Goal: Task Accomplishment & Management: Use online tool/utility

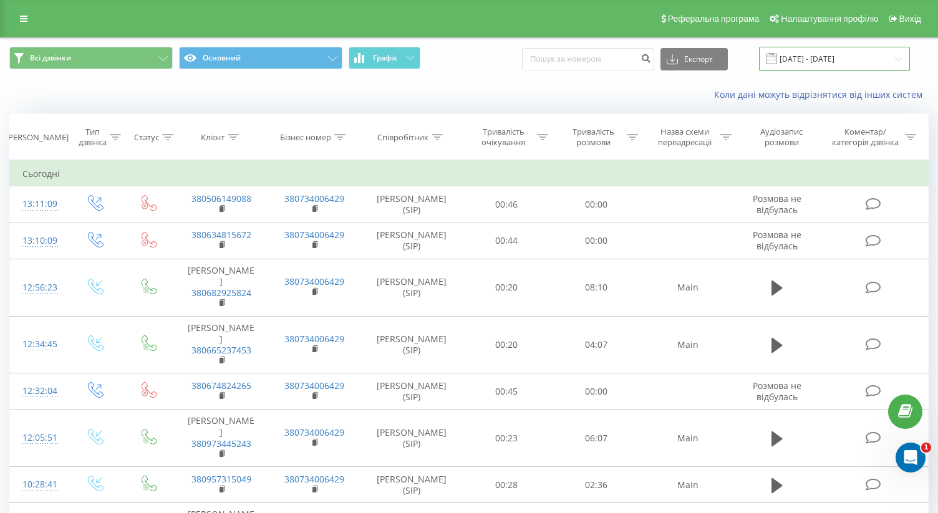
click at [854, 58] on input "[DATE] - [DATE]" at bounding box center [834, 59] width 151 height 24
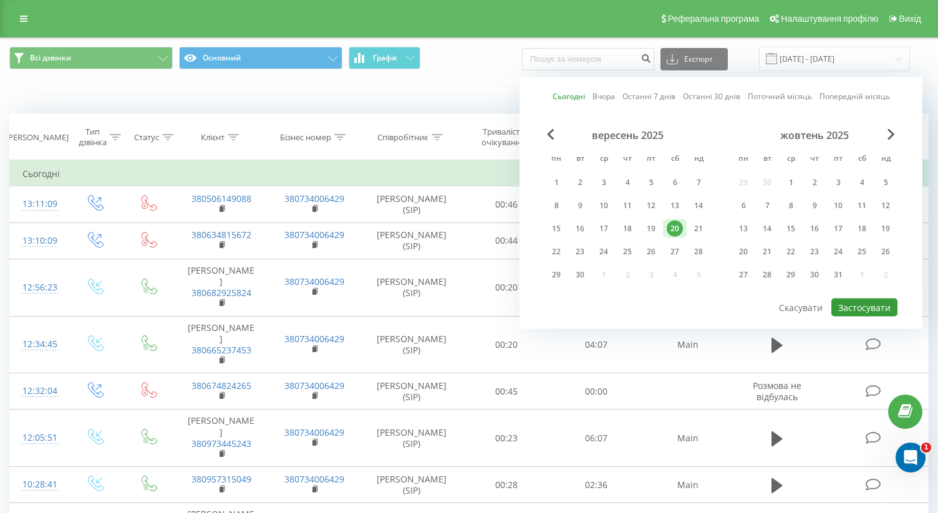
click at [859, 310] on button "Застосувати" at bounding box center [864, 308] width 66 height 18
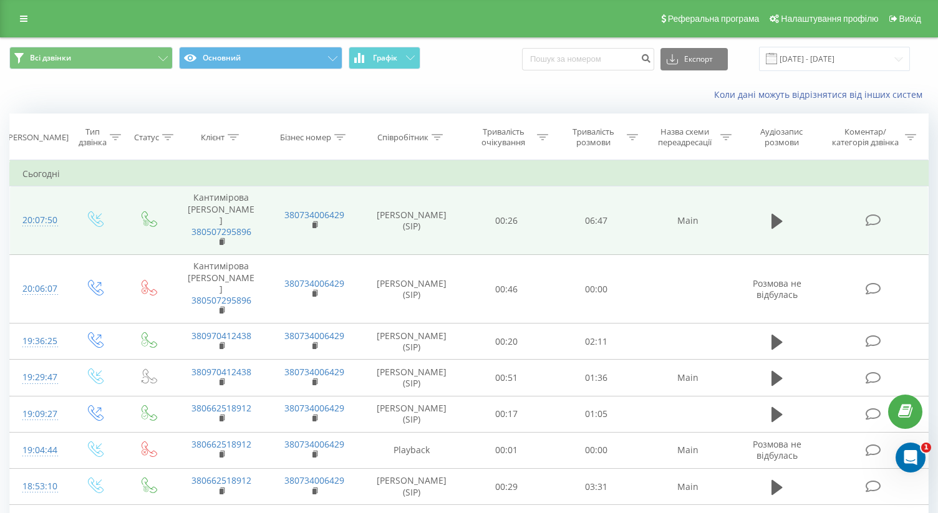
click at [870, 216] on icon at bounding box center [873, 220] width 16 height 13
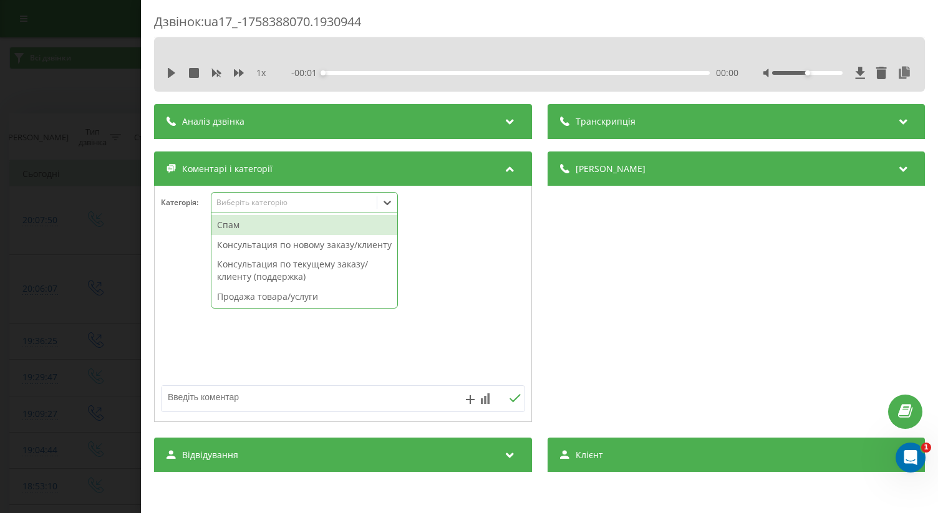
click at [283, 193] on div "Виберіть категорію" at bounding box center [304, 202] width 187 height 21
click at [169, 77] on icon at bounding box center [171, 73] width 7 height 10
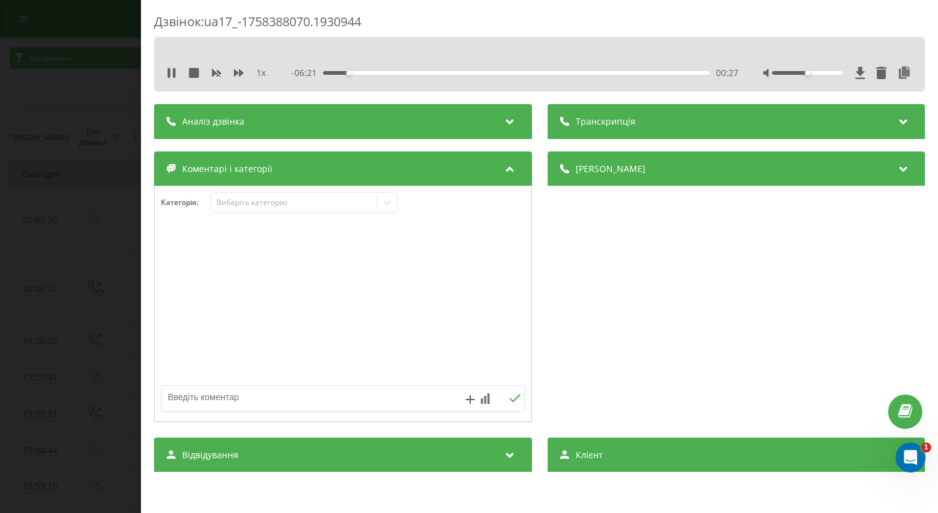
click at [408, 72] on div "00:27" at bounding box center [515, 73] width 387 height 4
click at [27, 210] on div "Дзвінок : ua17_-1758388070.1930944 1 x - 05:11 01:36 01:36 Транскрипція Для AI-…" at bounding box center [469, 256] width 938 height 513
